Goal: Task Accomplishment & Management: Use online tool/utility

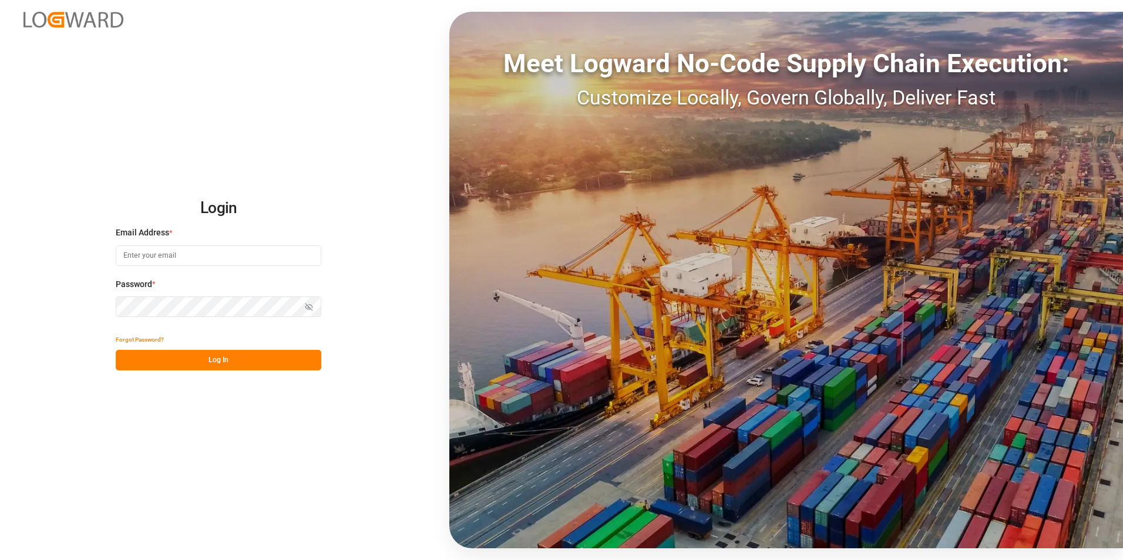
type input "[PERSON_NAME][EMAIL_ADDRESS][PERSON_NAME][DOMAIN_NAME]"
click at [233, 359] on button "Log In" at bounding box center [218, 360] width 205 height 21
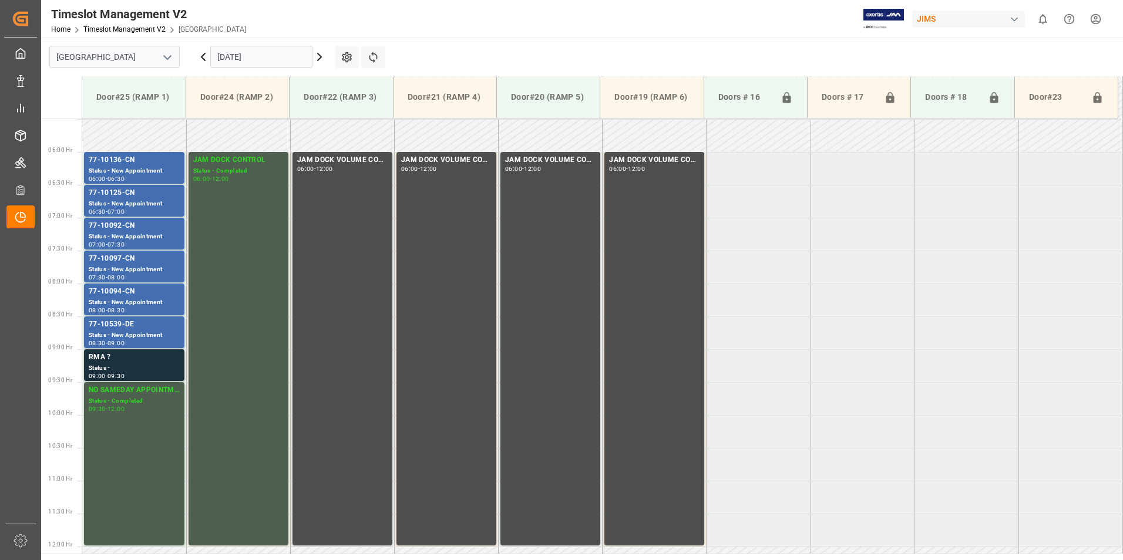
scroll to position [387, 0]
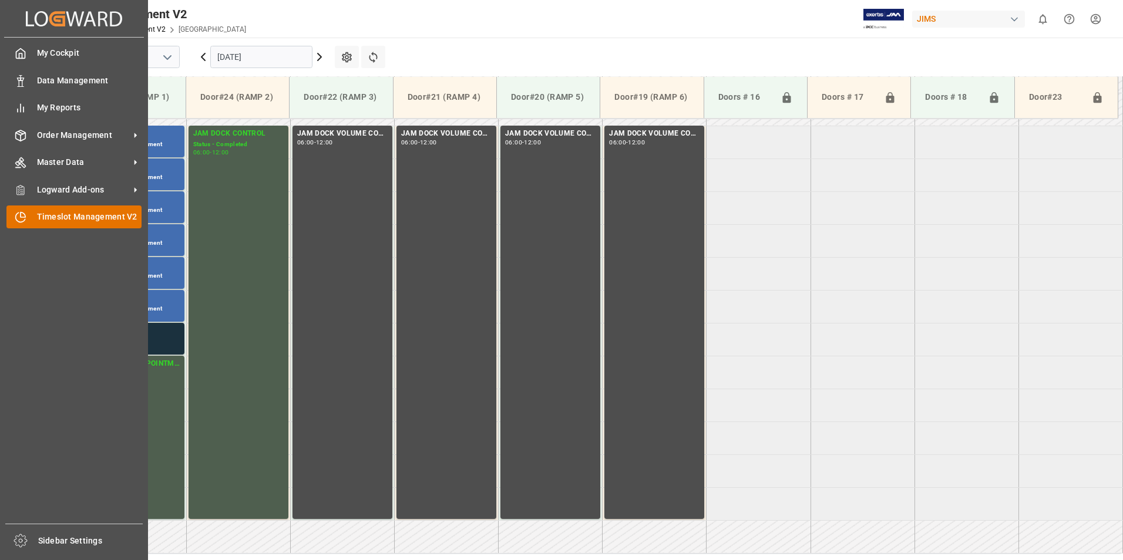
click at [79, 220] on span "Timeslot Management V2" at bounding box center [89, 217] width 105 height 12
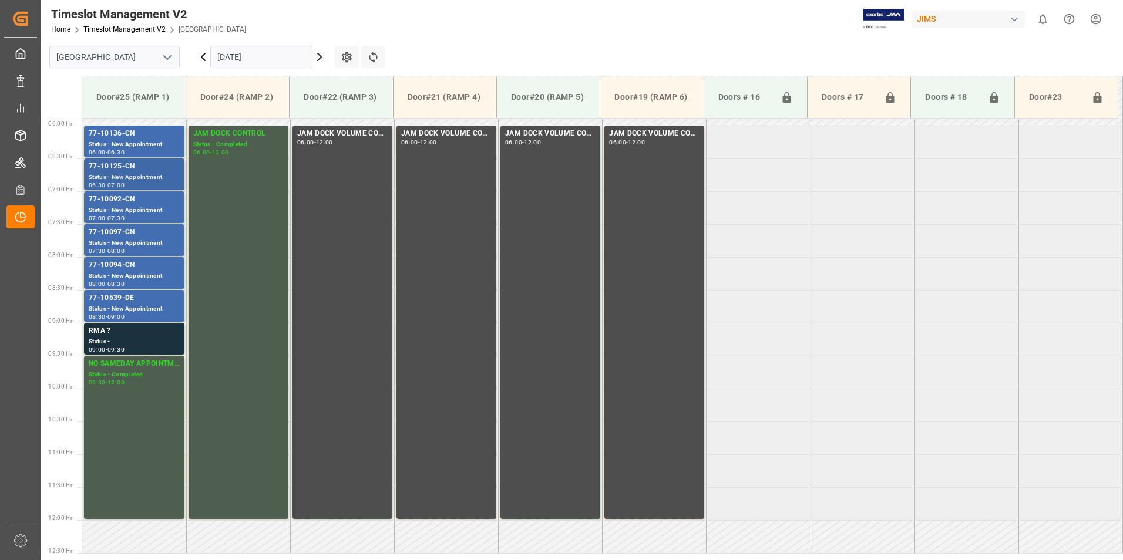
scroll to position [270, 0]
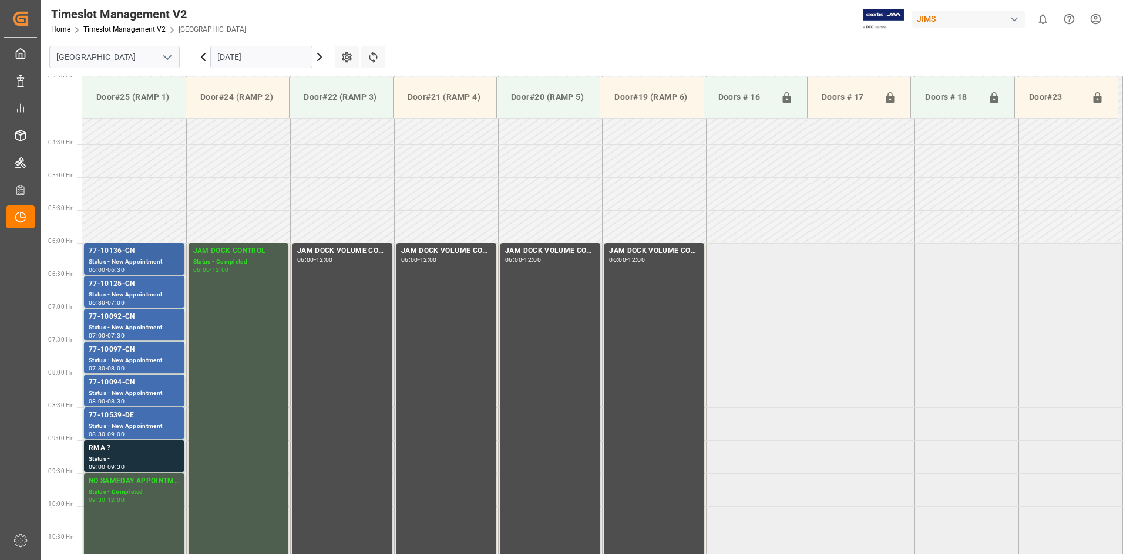
click at [99, 254] on div "77-10136-CN" at bounding box center [134, 251] width 91 height 12
click at [109, 282] on div "77-10125-CN" at bounding box center [134, 284] width 91 height 12
click at [116, 325] on div "Status - New Appointment" at bounding box center [134, 328] width 91 height 10
click at [122, 349] on div "77-10097-CN" at bounding box center [134, 350] width 91 height 12
click at [133, 390] on div "Status - New Appointment" at bounding box center [134, 394] width 91 height 10
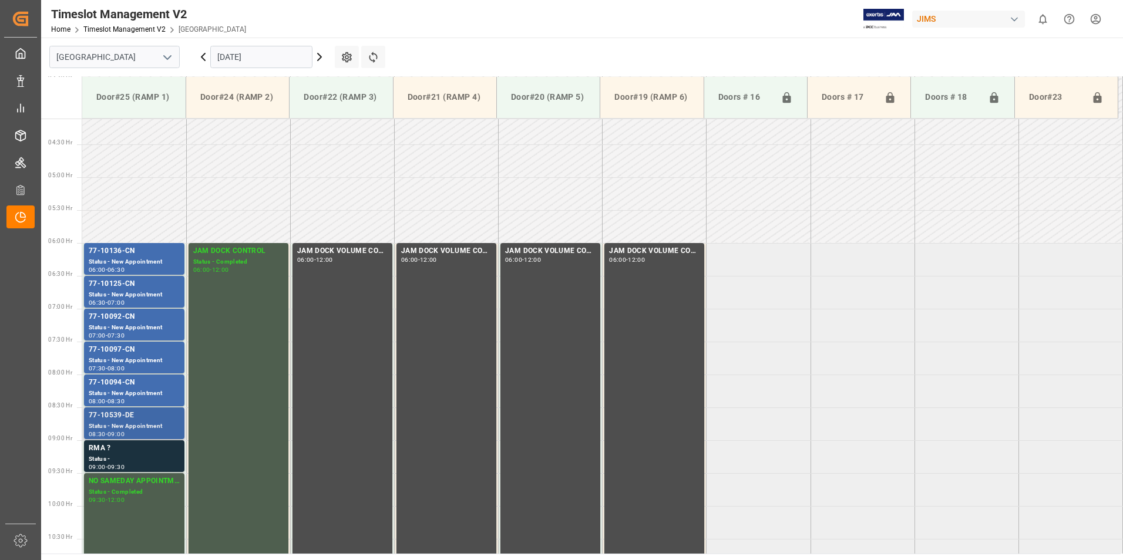
click at [126, 424] on div "Status - New Appointment" at bounding box center [134, 427] width 91 height 10
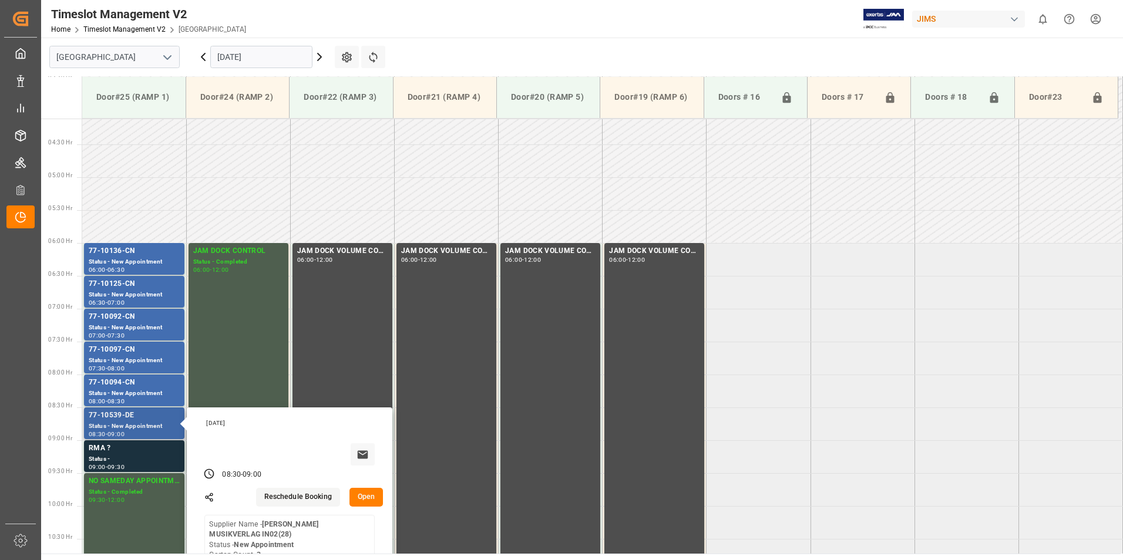
scroll to position [329, 0]
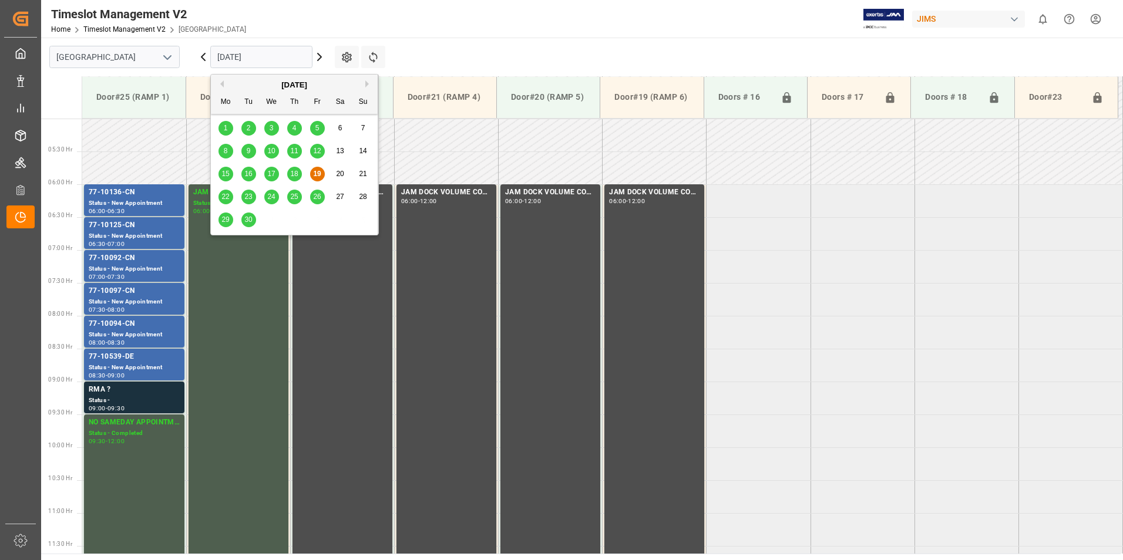
click at [250, 58] on input "[DATE]" at bounding box center [261, 57] width 102 height 22
click at [225, 196] on span "22" at bounding box center [225, 197] width 8 height 8
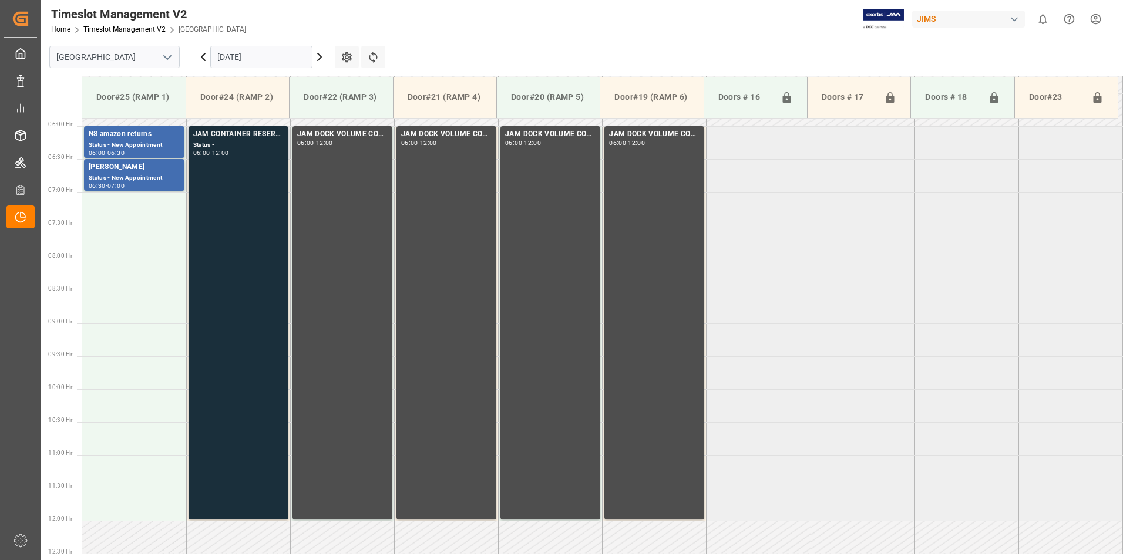
scroll to position [387, 0]
click at [245, 53] on input "[DATE]" at bounding box center [261, 57] width 102 height 22
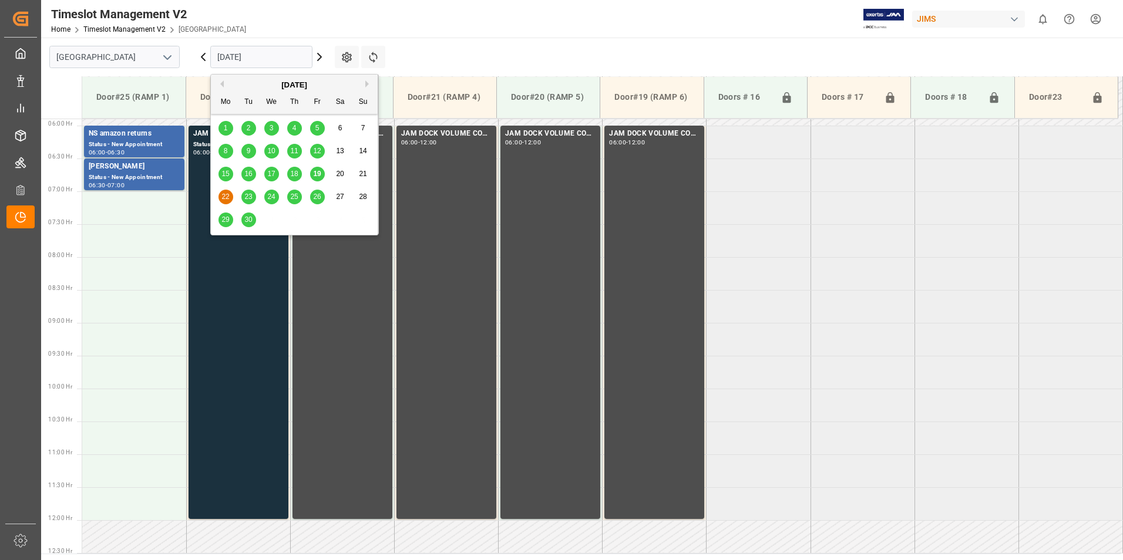
click at [248, 196] on span "23" at bounding box center [248, 197] width 8 height 8
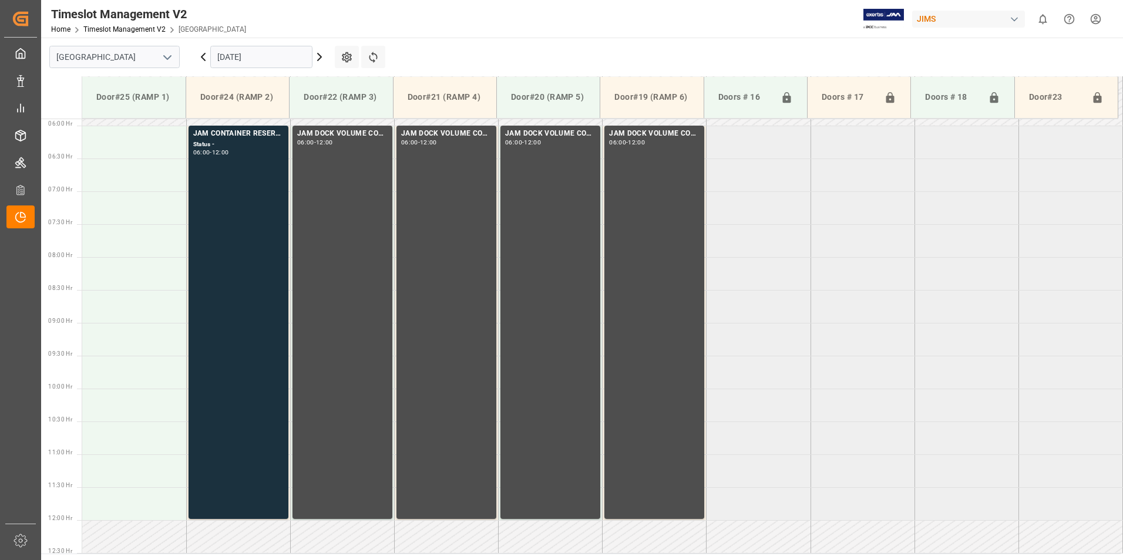
click at [247, 51] on input "[DATE]" at bounding box center [261, 57] width 102 height 22
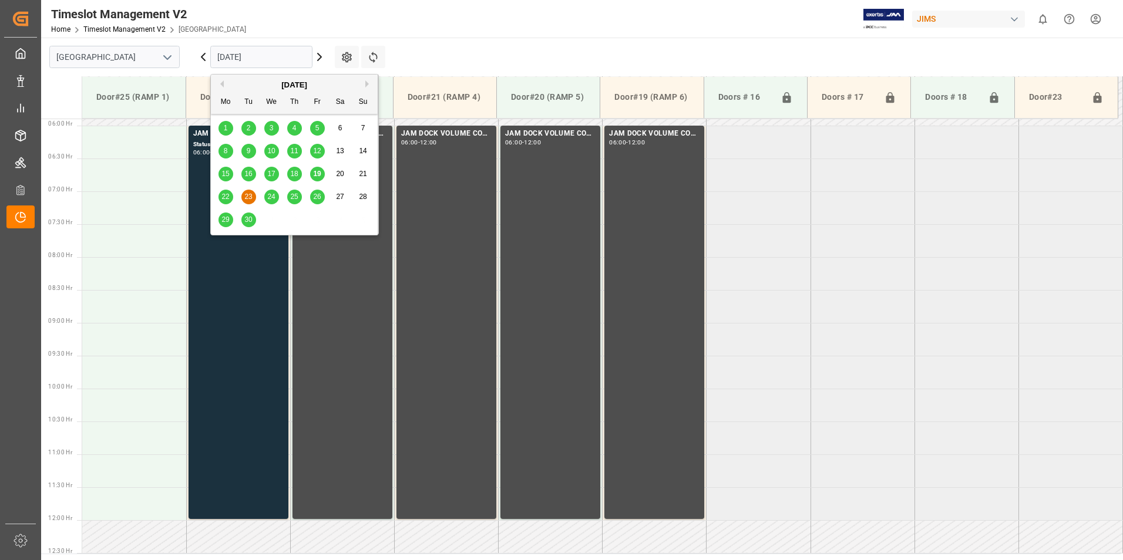
click at [274, 197] on span "24" at bounding box center [271, 197] width 8 height 8
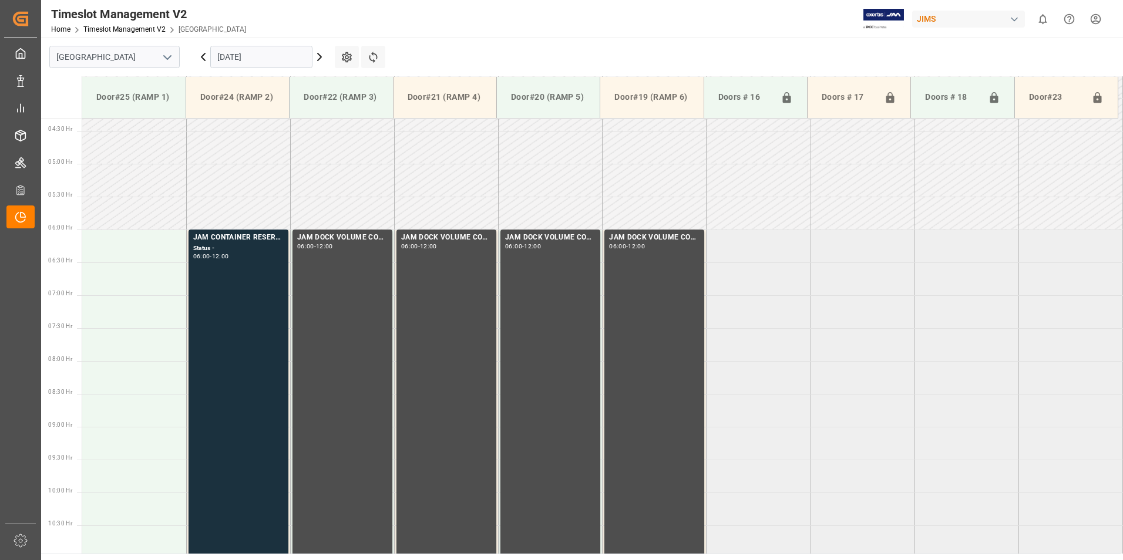
scroll to position [270, 0]
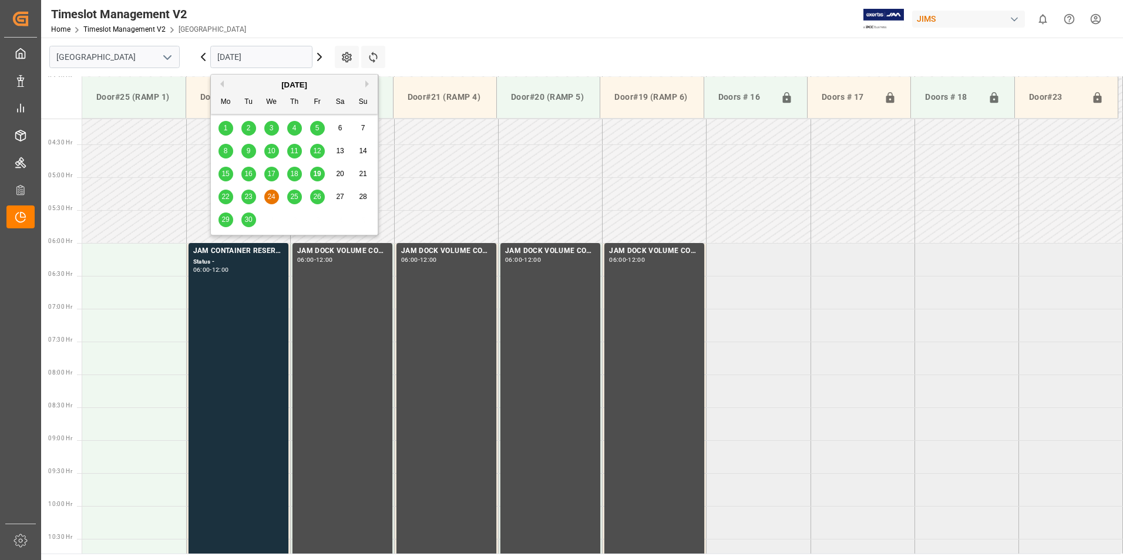
click at [237, 60] on input "[DATE]" at bounding box center [261, 57] width 102 height 22
click at [298, 199] on span "25" at bounding box center [294, 197] width 8 height 8
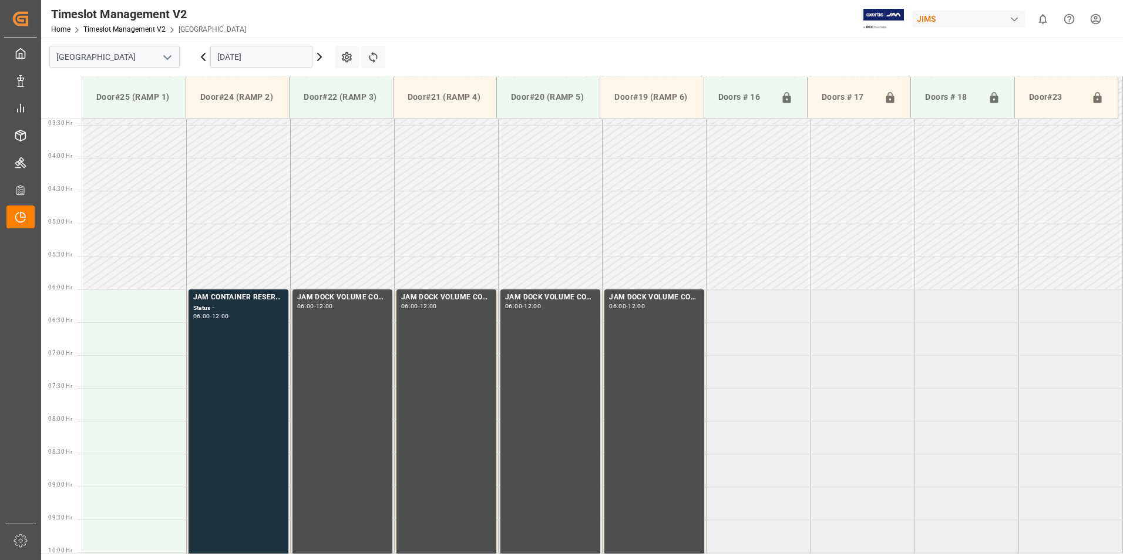
scroll to position [387, 0]
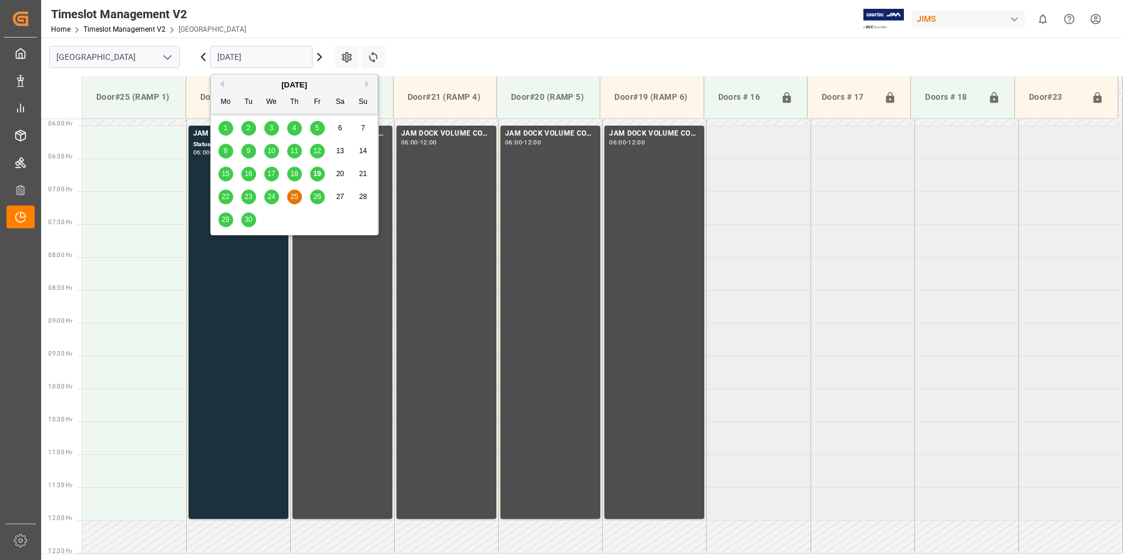
click at [253, 52] on input "[DATE]" at bounding box center [261, 57] width 102 height 22
click at [318, 193] on span "26" at bounding box center [317, 197] width 8 height 8
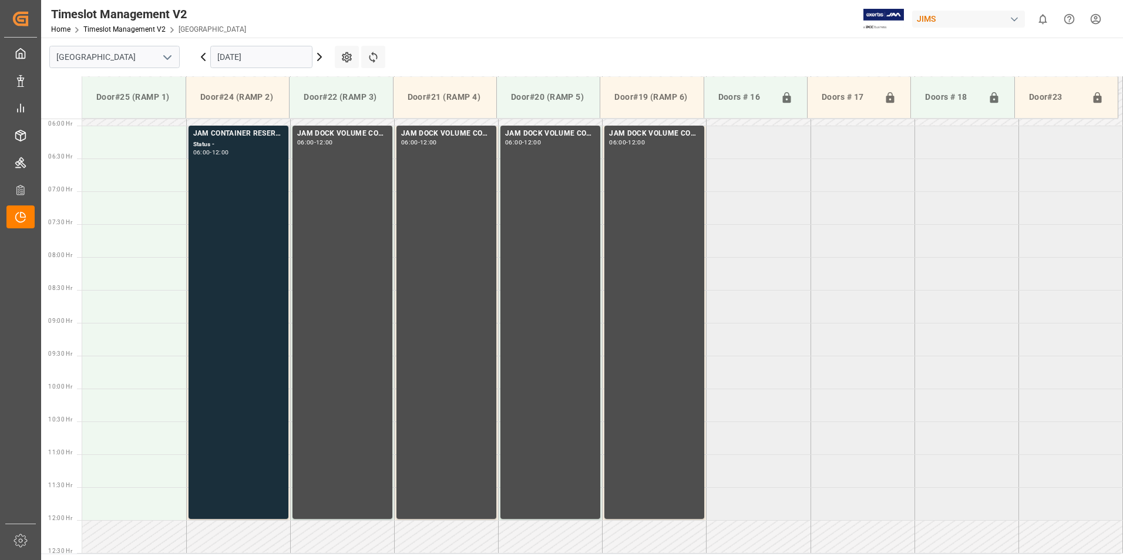
click at [242, 136] on div "JAM CONTAINER RESERVED" at bounding box center [238, 134] width 90 height 12
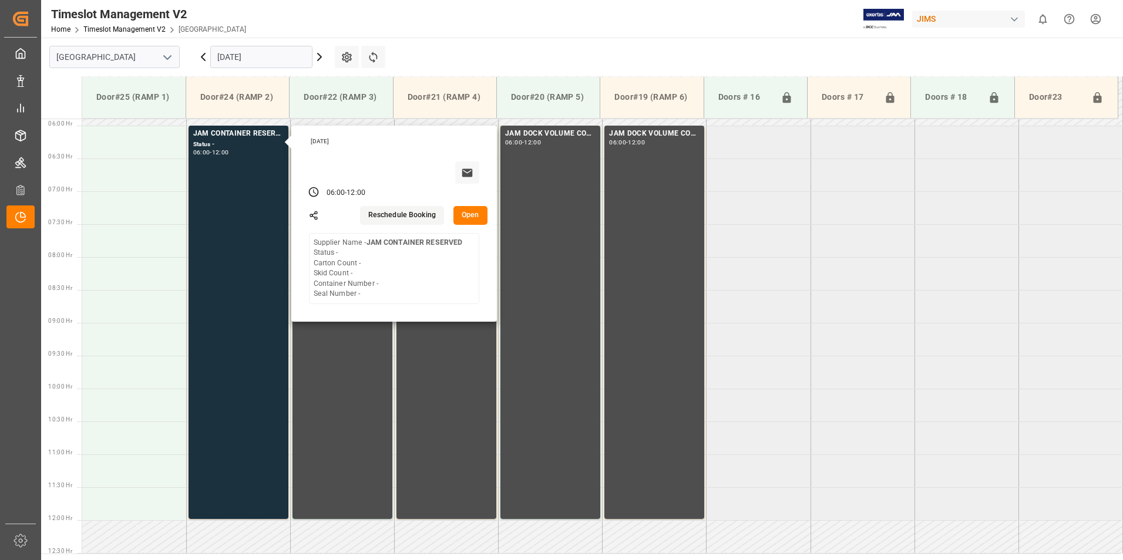
click at [245, 55] on input "[DATE]" at bounding box center [261, 57] width 102 height 22
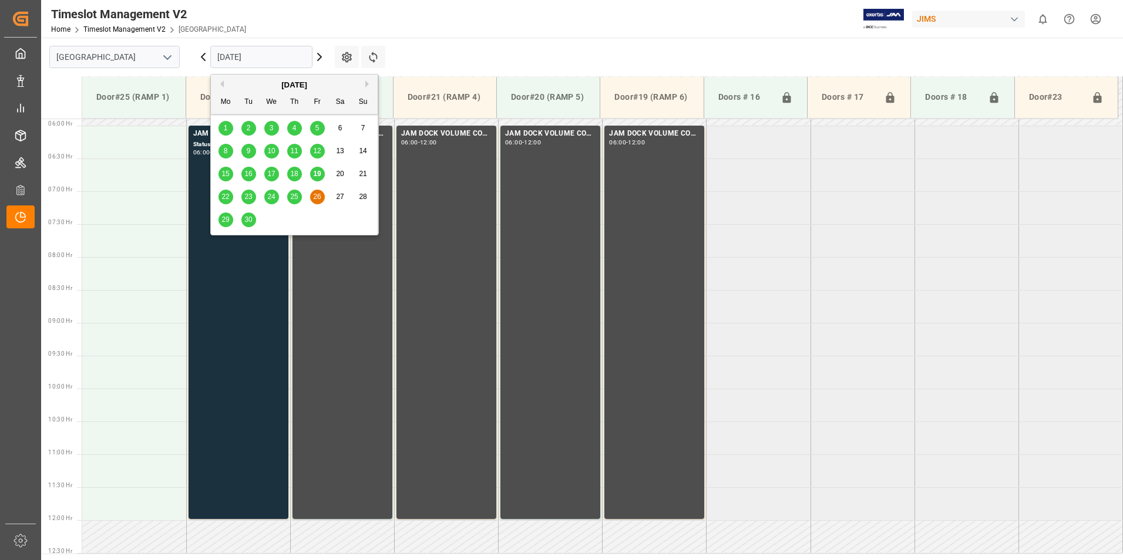
click at [226, 216] on span "29" at bounding box center [225, 219] width 8 height 8
click at [250, 48] on input "[DATE]" at bounding box center [261, 57] width 102 height 22
click at [251, 220] on span "30" at bounding box center [248, 219] width 8 height 8
